Goal: Information Seeking & Learning: Learn about a topic

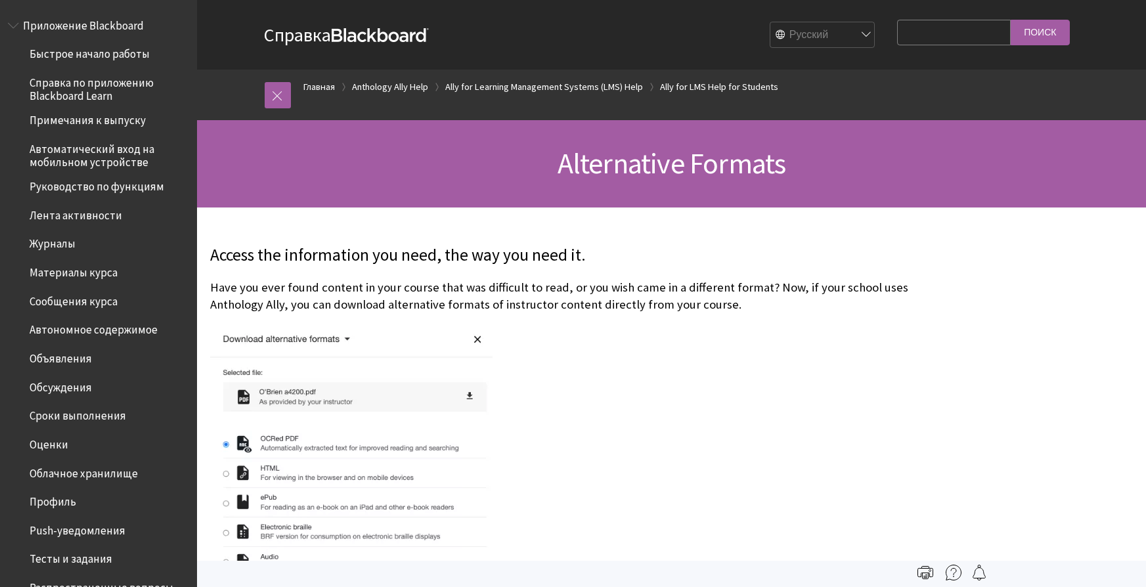
click at [274, 443] on img at bounding box center [351, 537] width 282 height 423
click at [81, 27] on span "Приложение Blackboard" at bounding box center [83, 23] width 121 height 18
